Goal: Information Seeking & Learning: Learn about a topic

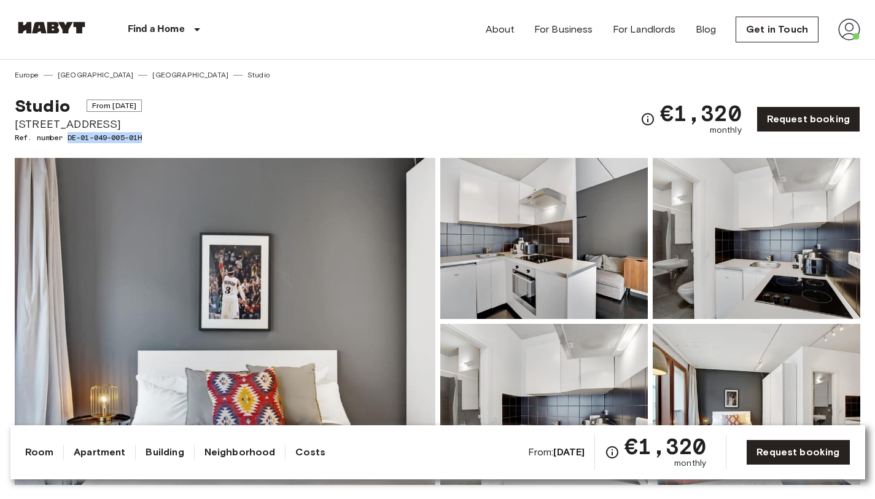
drag, startPoint x: 147, startPoint y: 134, endPoint x: 71, endPoint y: 138, distance: 76.9
click at [71, 138] on span "Ref. number DE-01-049-005-01H" at bounding box center [78, 137] width 127 height 11
copy span "DE-01-049-005-01H"
click at [300, 123] on div "Studio From Sep 13 2025 Linienstrasse 214 Ref. number DE-01-049-005-01H €1,320 …" at bounding box center [438, 111] width 846 height 63
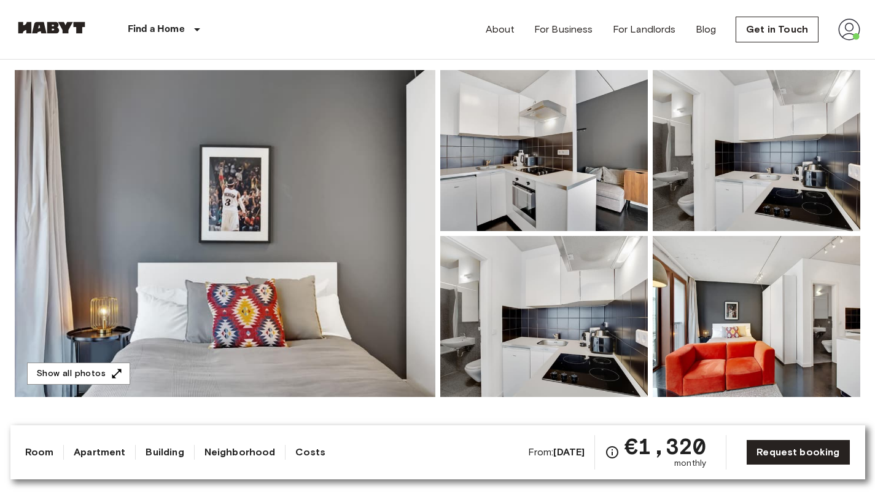
scroll to position [120, 0]
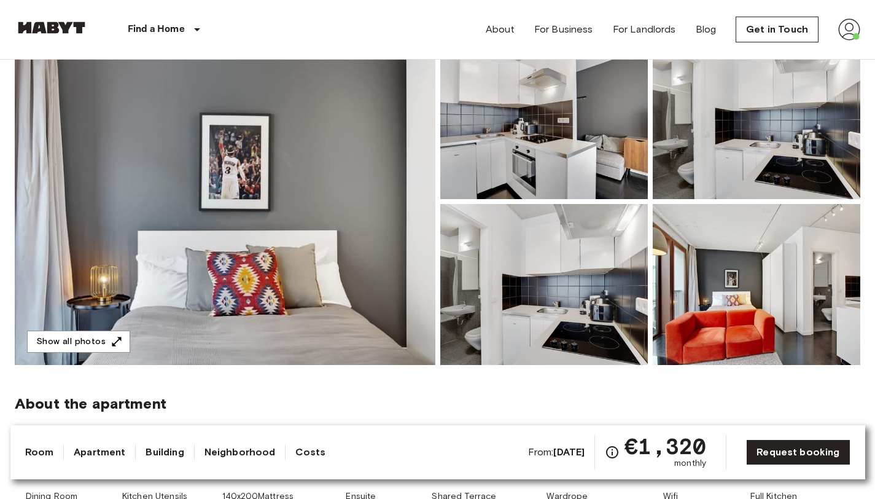
click at [128, 332] on img at bounding box center [225, 201] width 421 height 327
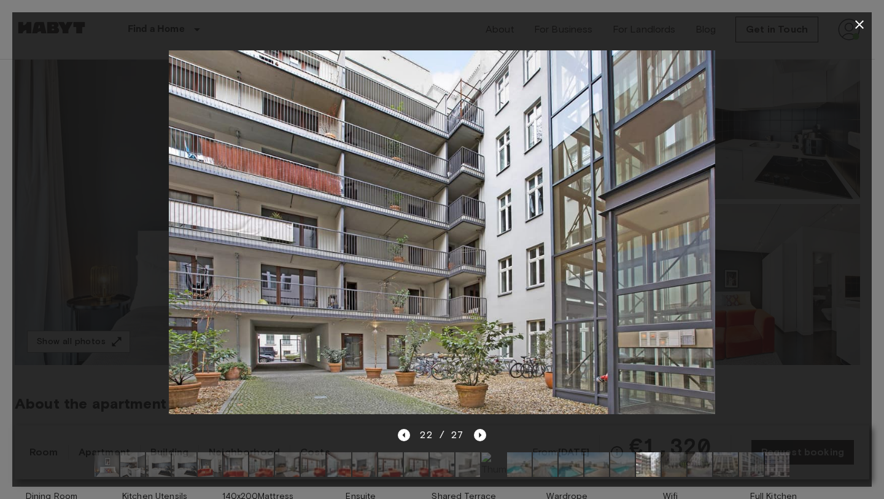
click at [866, 24] on icon "button" at bounding box center [860, 24] width 15 height 15
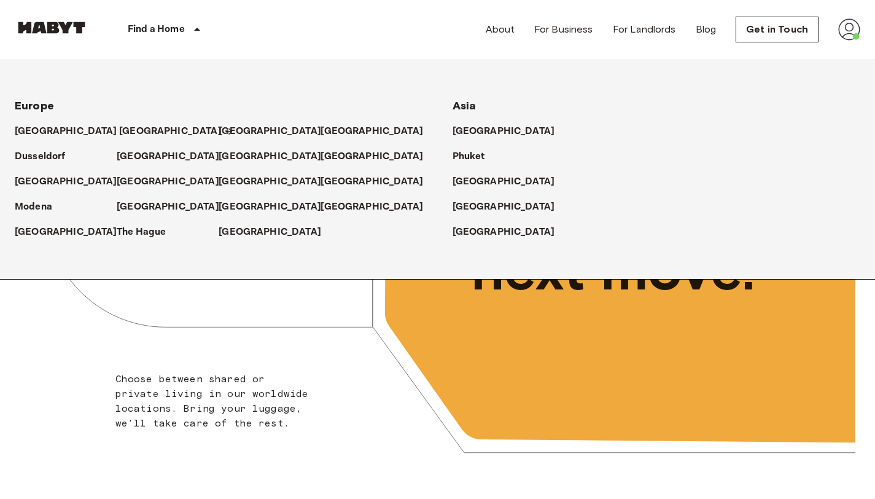
click at [119, 132] on p "[GEOGRAPHIC_DATA]" at bounding box center [170, 131] width 103 height 15
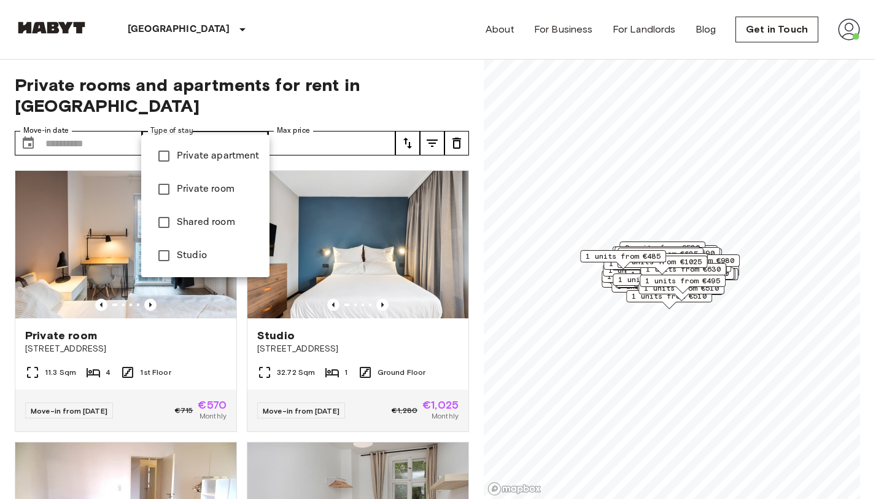
click at [210, 147] on li "Private apartment" at bounding box center [205, 155] width 128 height 33
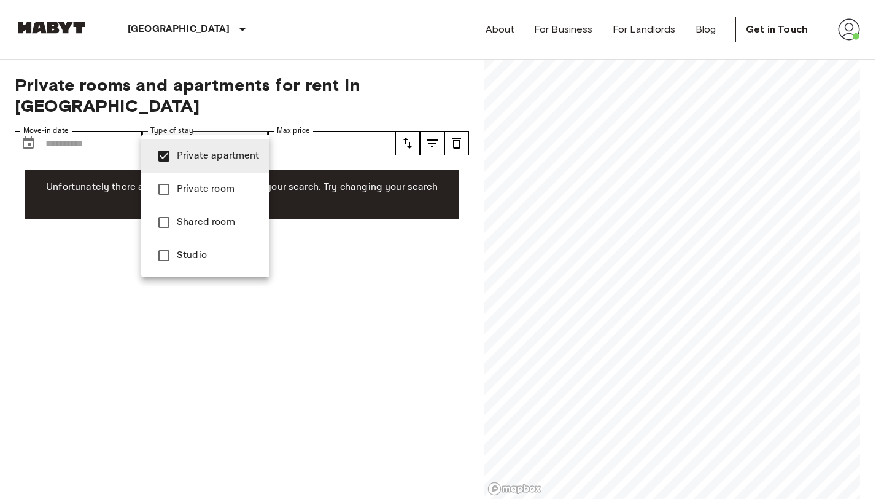
click at [221, 257] on span "Studio" at bounding box center [218, 255] width 83 height 15
type input "**********"
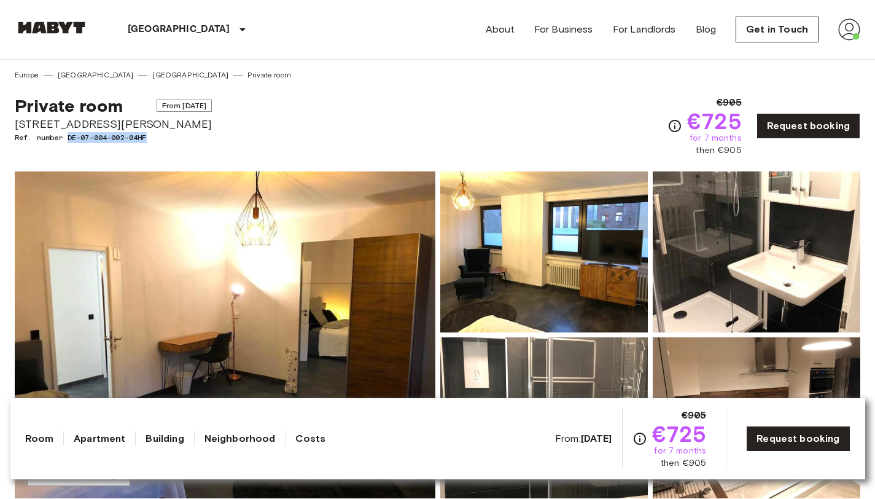
drag, startPoint x: 149, startPoint y: 139, endPoint x: 69, endPoint y: 139, distance: 79.8
click at [69, 139] on span "Ref. number DE-07-004-002-04HF" at bounding box center [113, 137] width 197 height 11
copy span "DE-07-004-002-04HF"
